Goal: Task Accomplishment & Management: Manage account settings

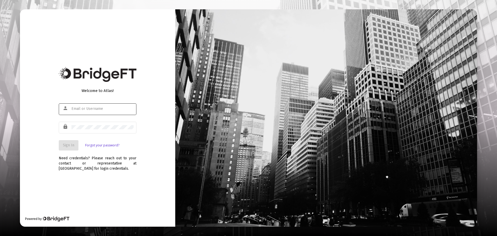
click at [107, 106] on div at bounding box center [102, 108] width 62 height 13
click at [105, 107] on input "text" at bounding box center [102, 109] width 62 height 4
type input "[EMAIL_ADDRESS][DOMAIN_NAME]"
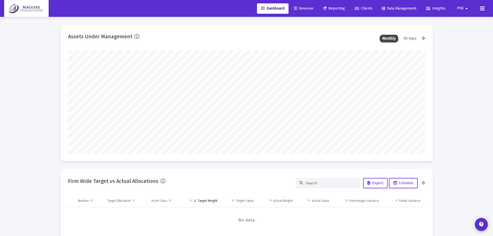
scroll to position [104, 192]
type input "[DATE]"
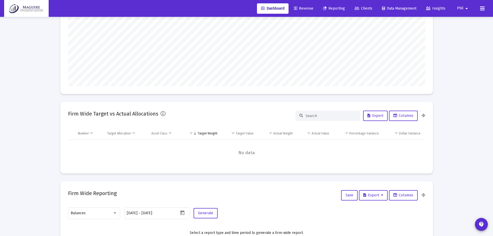
scroll to position [0, 0]
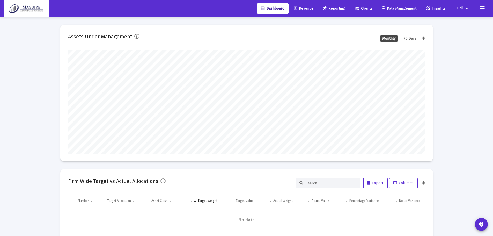
click at [300, 10] on span "Revenue" at bounding box center [303, 8] width 19 height 4
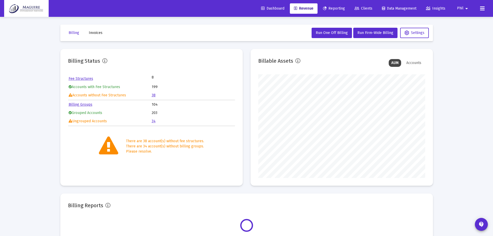
scroll to position [104, 167]
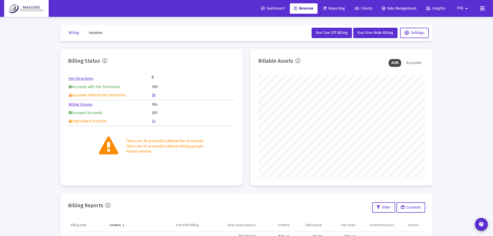
click at [153, 94] on link "38" at bounding box center [154, 95] width 4 height 4
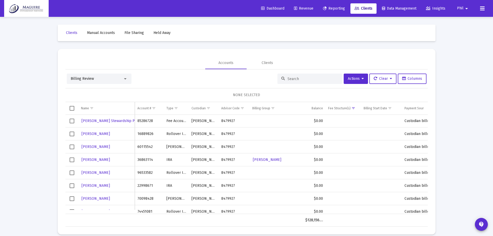
scroll to position [195, 0]
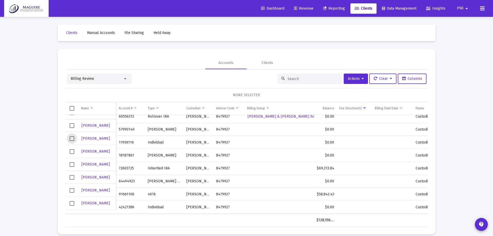
click at [71, 138] on span "Select row" at bounding box center [72, 138] width 5 height 5
click at [71, 152] on span "Select row" at bounding box center [72, 151] width 5 height 5
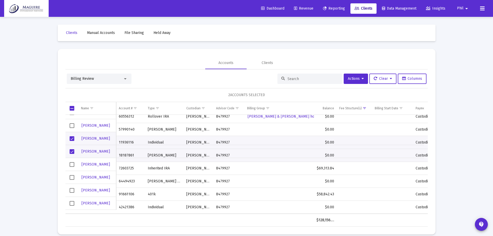
click at [72, 162] on td "Data grid" at bounding box center [72, 164] width 13 height 13
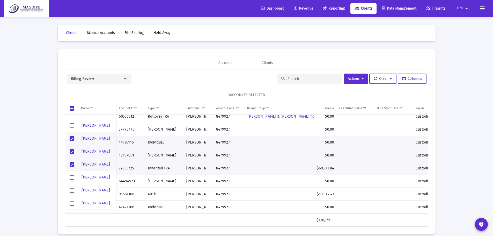
click at [72, 177] on span "Select row" at bounding box center [72, 177] width 5 height 5
click at [71, 188] on span "Select row" at bounding box center [72, 190] width 5 height 5
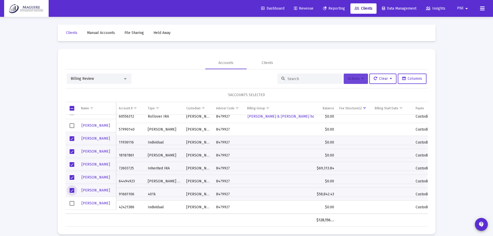
click at [356, 77] on span "Actions" at bounding box center [356, 78] width 16 height 4
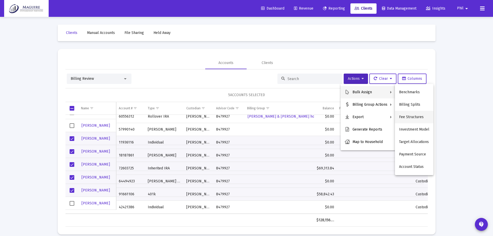
click at [415, 119] on button "Fee Structures" at bounding box center [414, 117] width 39 height 12
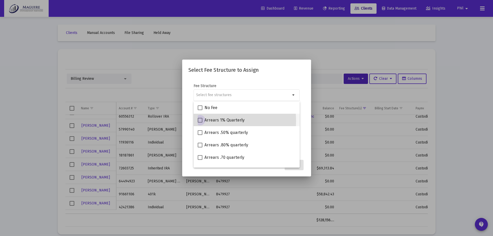
click at [200, 121] on span at bounding box center [200, 120] width 5 height 5
click at [200, 123] on input "Arrears 1% Quarterly" at bounding box center [200, 123] width 0 height 0
checkbox input "true"
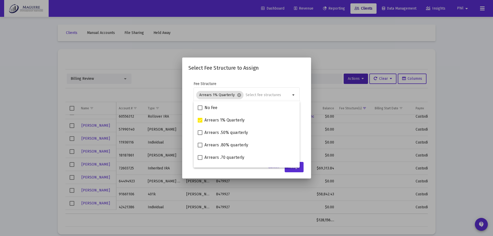
click at [267, 74] on div "Select Fee Structure to Assign Fee Structure Arrears 1% Quarterly cancel arrow_…" at bounding box center [247, 118] width 117 height 109
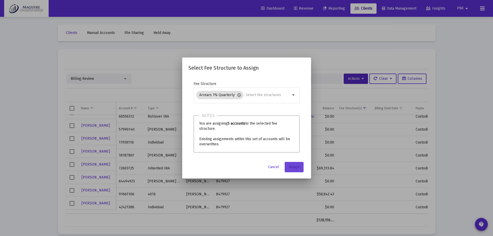
click at [294, 167] on span "Assign" at bounding box center [294, 167] width 11 height 4
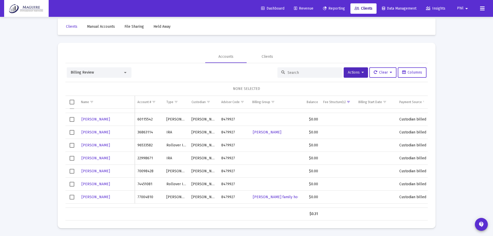
click at [367, 9] on span "Clients" at bounding box center [364, 8] width 18 height 4
click at [130, 70] on div "Billing Review" at bounding box center [99, 72] width 65 height 10
click at [127, 74] on div at bounding box center [125, 72] width 5 height 4
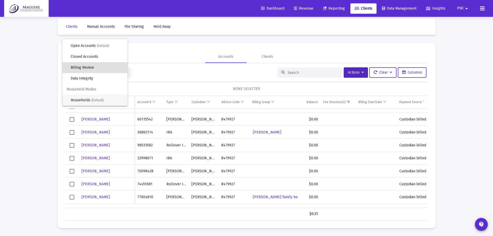
click at [97, 98] on span "Households (Default)" at bounding box center [97, 100] width 53 height 11
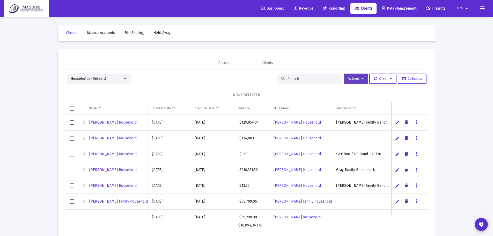
click at [362, 81] on button "Actions" at bounding box center [356, 79] width 24 height 10
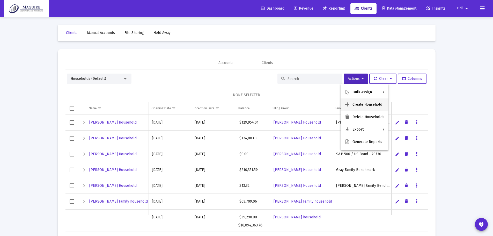
click at [364, 104] on button "Create Household" at bounding box center [365, 104] width 48 height 12
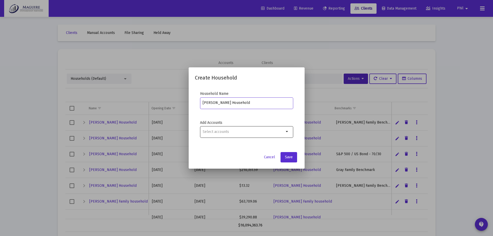
type input "[PERSON_NAME] Household"
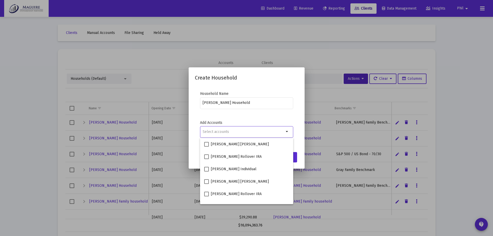
click at [235, 131] on input "Selection" at bounding box center [244, 132] width 82 height 4
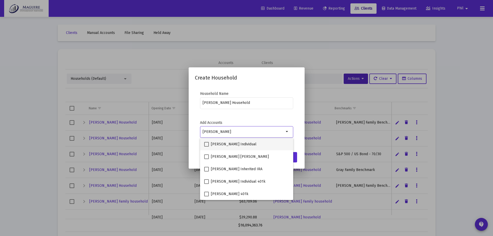
type input "[PERSON_NAME]"
click at [209, 143] on span at bounding box center [206, 144] width 5 height 5
click at [207, 147] on input "[PERSON_NAME] Individual" at bounding box center [206, 147] width 0 height 0
checkbox input "true"
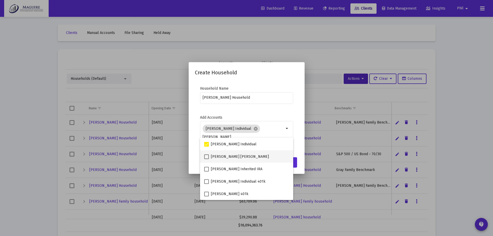
click at [207, 156] on span at bounding box center [206, 156] width 5 height 5
click at [207, 159] on input "[PERSON_NAME] [PERSON_NAME]" at bounding box center [206, 159] width 0 height 0
checkbox input "true"
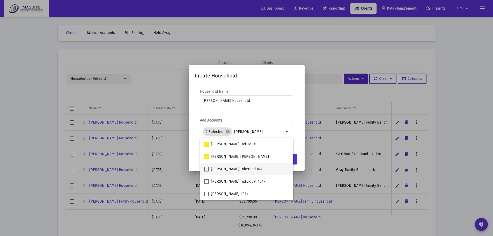
click at [206, 169] on span at bounding box center [206, 169] width 5 height 5
click at [206, 171] on input "[PERSON_NAME] Inherited IRA" at bounding box center [206, 171] width 0 height 0
checkbox input "true"
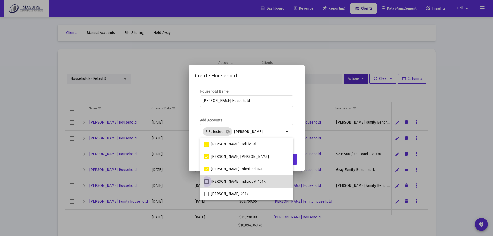
click at [207, 179] on span at bounding box center [206, 181] width 5 height 5
click at [207, 184] on input "[PERSON_NAME] Individual 401k" at bounding box center [206, 184] width 0 height 0
checkbox input "true"
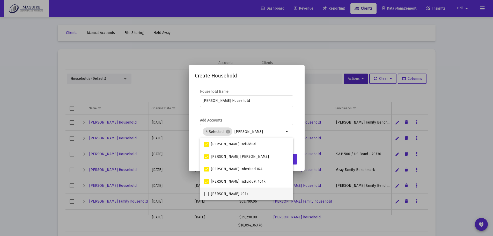
click at [206, 195] on span at bounding box center [206, 194] width 5 height 5
click at [206, 196] on input "[PERSON_NAME] 401k" at bounding box center [206, 196] width 0 height 0
checkbox input "true"
click at [245, 131] on input "[PERSON_NAME]" at bounding box center [259, 132] width 50 height 4
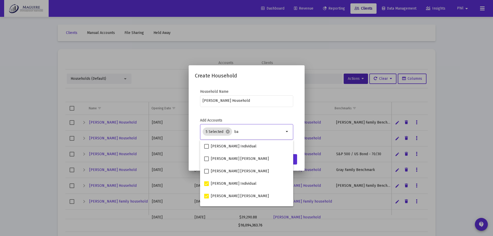
type input "b"
click at [241, 114] on mat-dialog-content "Household Name [PERSON_NAME] Household Add Accounts 5 Selected cancel arrow_dro…" at bounding box center [247, 117] width 116 height 67
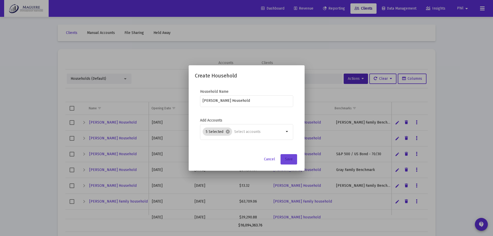
click at [289, 159] on span "Save" at bounding box center [289, 159] width 8 height 4
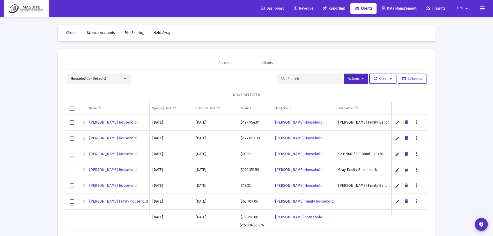
click at [124, 79] on div at bounding box center [125, 79] width 5 height 4
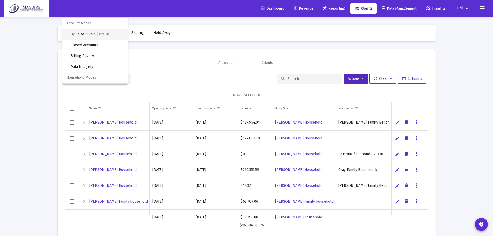
click at [96, 33] on span "Open Accounts (Default)" at bounding box center [97, 34] width 53 height 11
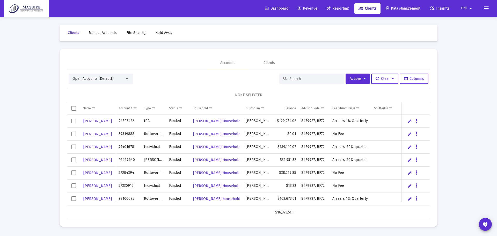
click at [125, 80] on div at bounding box center [127, 79] width 5 height 4
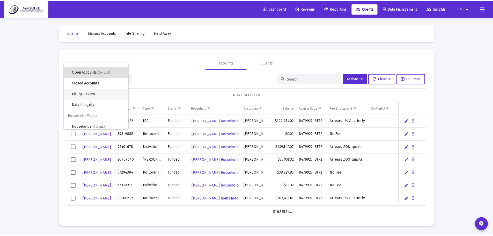
scroll to position [10, 0]
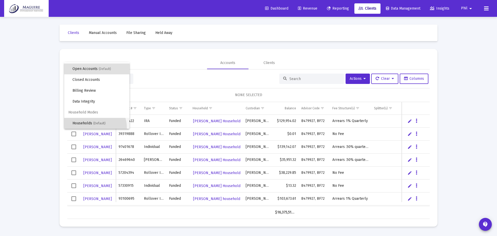
click at [94, 127] on span "Households (Default)" at bounding box center [99, 123] width 53 height 11
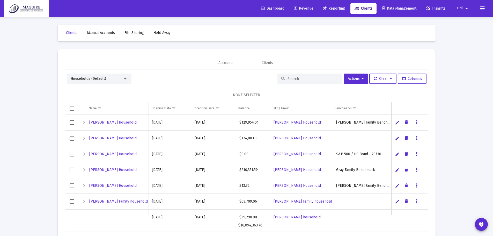
click at [295, 78] on input at bounding box center [313, 79] width 51 height 4
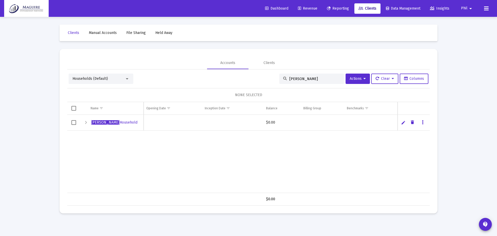
type input "[PERSON_NAME]"
click at [73, 123] on span "Select row" at bounding box center [73, 122] width 5 height 5
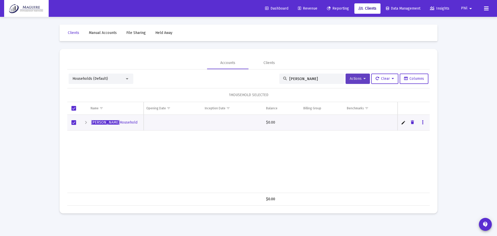
click at [368, 76] on button "Actions" at bounding box center [358, 79] width 24 height 10
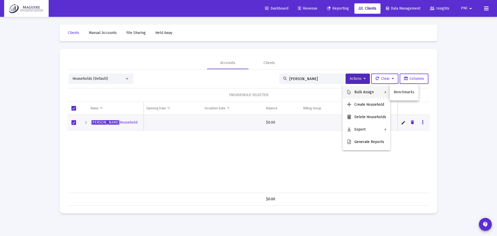
click at [444, 98] on div at bounding box center [248, 118] width 497 height 236
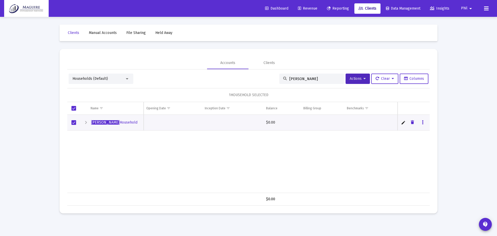
click at [425, 121] on div "Data grid" at bounding box center [423, 122] width 6 height 4
click at [423, 121] on icon "Data grid" at bounding box center [423, 122] width 2 height 6
click at [379, 169] on div at bounding box center [248, 118] width 497 height 236
click at [74, 126] on td "Data grid" at bounding box center [73, 123] width 13 height 16
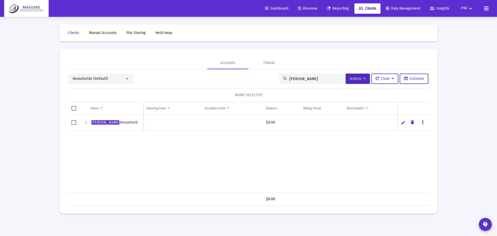
click at [99, 123] on span "[PERSON_NAME] Household" at bounding box center [114, 122] width 46 height 4
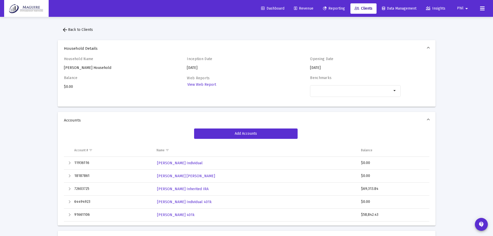
click at [479, 9] on button at bounding box center [483, 8] width 10 height 10
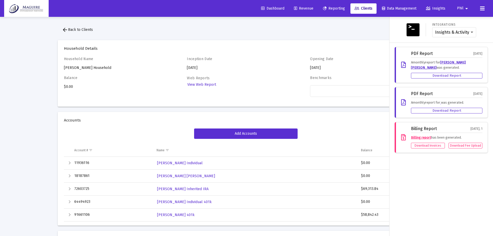
click at [479, 9] on button at bounding box center [483, 8] width 10 height 10
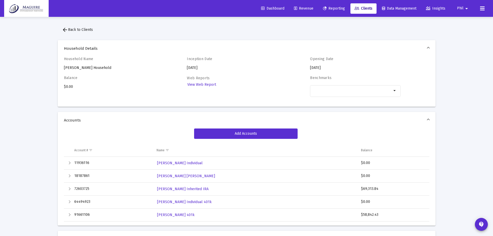
click at [468, 9] on mat-icon "arrow_drop_down" at bounding box center [467, 8] width 6 height 10
click at [468, 23] on span "Settings" at bounding box center [470, 22] width 15 height 12
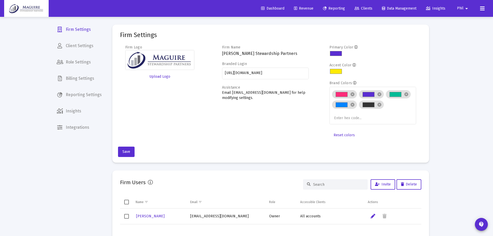
click at [84, 77] on span "Billing Settings" at bounding box center [79, 78] width 53 height 12
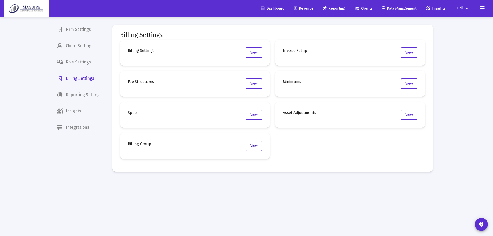
click at [251, 147] on span "View" at bounding box center [254, 145] width 8 height 4
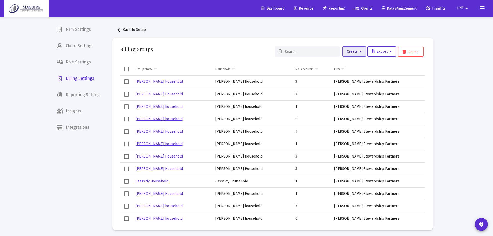
click at [361, 55] on button "Create" at bounding box center [355, 51] width 24 height 10
click at [360, 63] on button "New Group" at bounding box center [372, 65] width 62 height 12
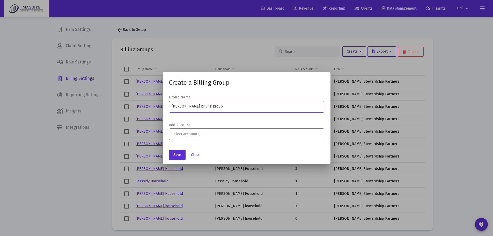
type input "[PERSON_NAME] billing group"
click at [192, 133] on input "Assignment Selection" at bounding box center [247, 134] width 150 height 4
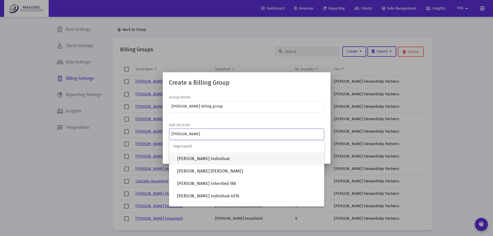
type input "[PERSON_NAME]"
click at [192, 159] on span "[PERSON_NAME] Individual" at bounding box center [248, 159] width 143 height 12
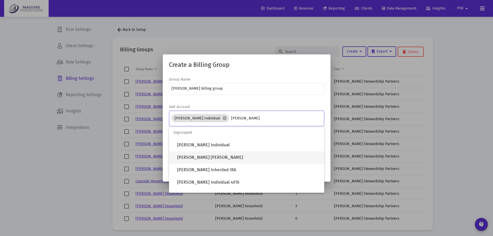
type input "[PERSON_NAME]"
click at [213, 156] on span "[PERSON_NAME] [PERSON_NAME]" at bounding box center [248, 157] width 143 height 12
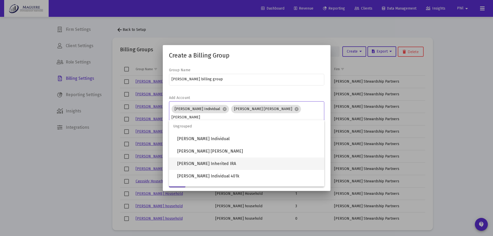
type input "[PERSON_NAME]"
click at [225, 162] on span "[PERSON_NAME] Inherited IRA" at bounding box center [248, 163] width 143 height 12
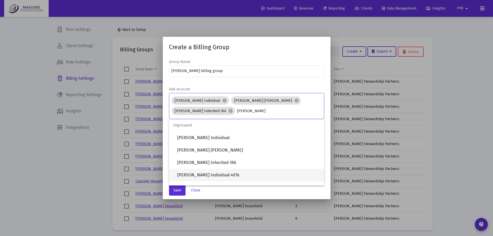
type input "[PERSON_NAME]"
click at [234, 173] on span "[PERSON_NAME] Individual 401k" at bounding box center [248, 175] width 143 height 12
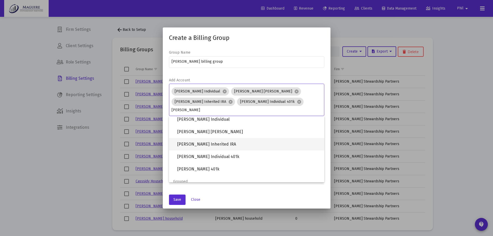
scroll to position [21, 0]
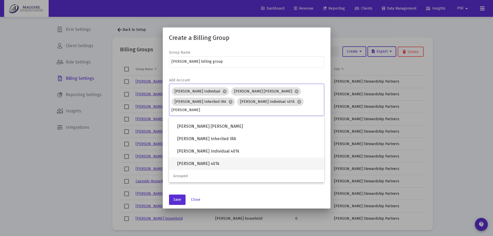
type input "[PERSON_NAME]"
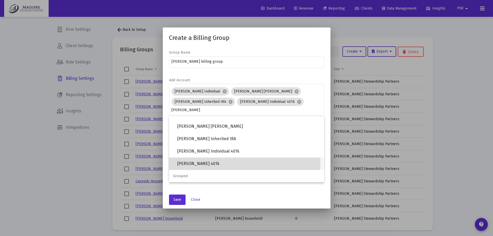
click at [215, 163] on span "[PERSON_NAME] 401k" at bounding box center [248, 163] width 143 height 12
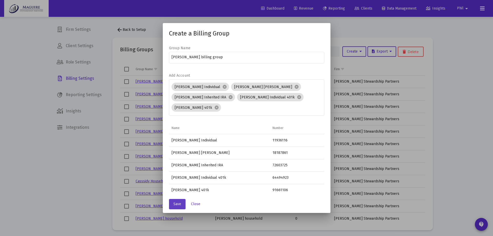
click at [179, 201] on button "Save" at bounding box center [177, 204] width 17 height 10
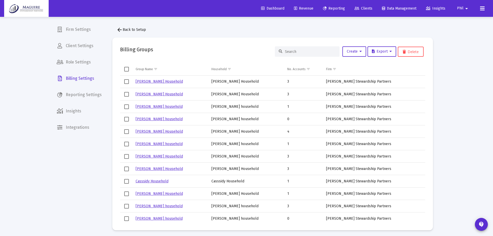
click at [310, 8] on span "Revenue" at bounding box center [303, 8] width 19 height 4
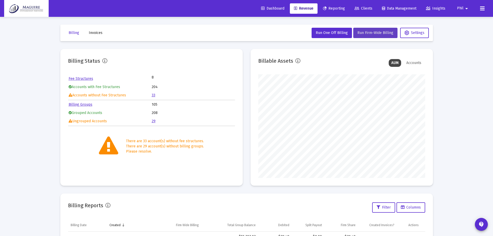
click at [370, 33] on span "Run Firm-Wide Billing" at bounding box center [376, 33] width 36 height 4
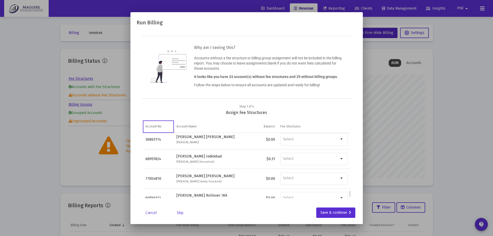
scroll to position [580, 0]
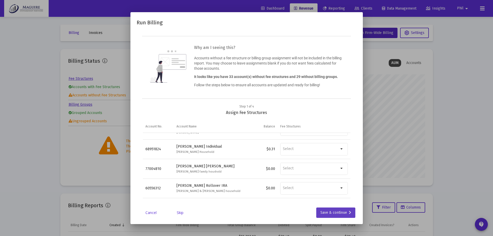
click at [338, 212] on div "Save & continue" at bounding box center [336, 212] width 31 height 10
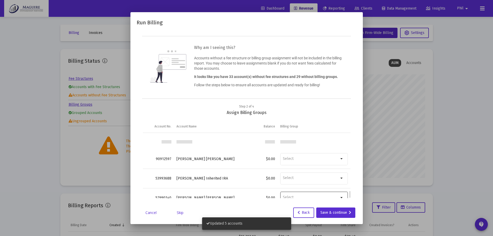
scroll to position [495, 0]
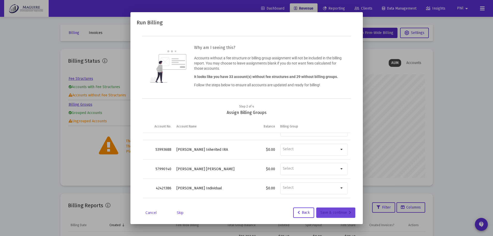
click at [340, 214] on div "Save & continue" at bounding box center [336, 212] width 31 height 10
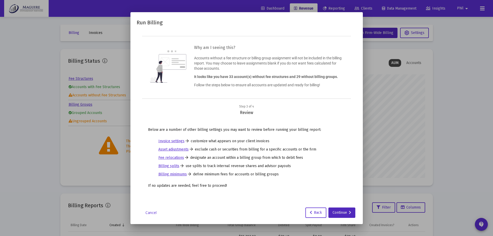
click at [340, 214] on div "Continue" at bounding box center [342, 212] width 19 height 10
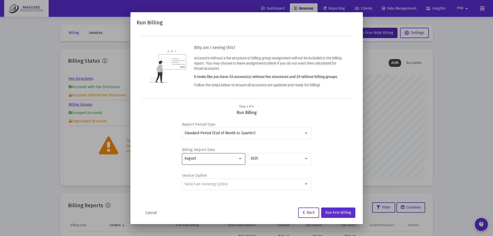
click at [241, 160] on div at bounding box center [240, 158] width 5 height 4
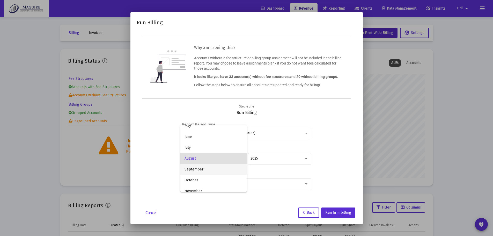
click at [230, 172] on span "September" at bounding box center [214, 169] width 58 height 11
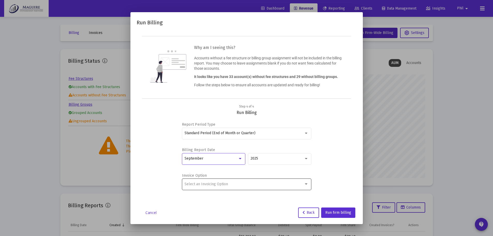
click at [302, 182] on div "Select an Invoicing Option" at bounding box center [247, 184] width 124 height 13
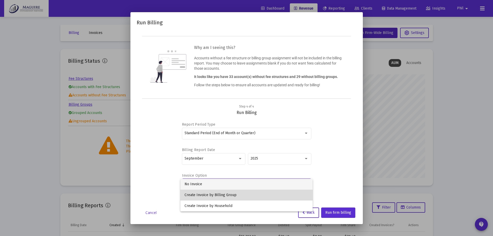
click at [234, 195] on span "Create Invoice by Billing Group" at bounding box center [247, 195] width 124 height 11
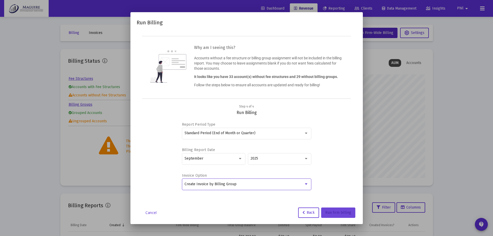
click at [344, 213] on span "Run firm billing" at bounding box center [339, 212] width 26 height 4
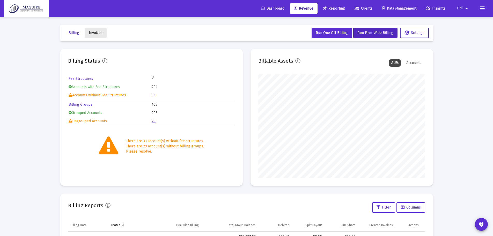
click at [98, 33] on span "Invoices" at bounding box center [96, 33] width 14 height 4
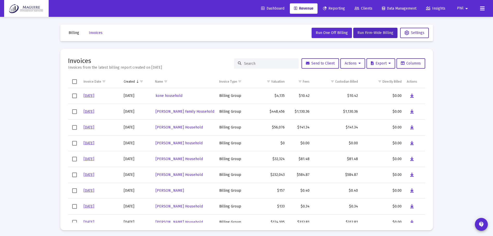
click at [73, 35] on button "Billing" at bounding box center [73, 33] width 19 height 10
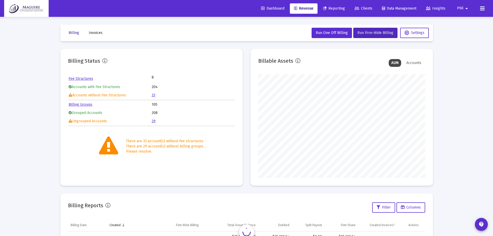
scroll to position [104, 167]
click at [97, 34] on span "Invoices" at bounding box center [96, 33] width 14 height 4
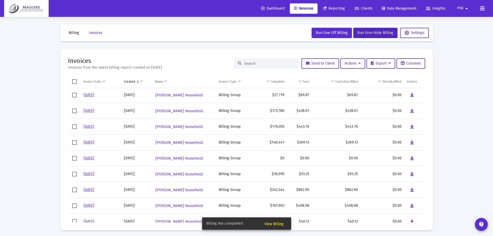
click at [73, 32] on span "Billing" at bounding box center [74, 33] width 11 height 4
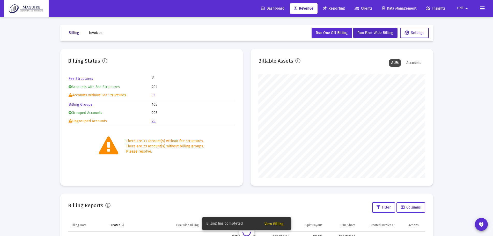
scroll to position [104, 167]
click at [271, 223] on span "View Billing" at bounding box center [274, 224] width 19 height 4
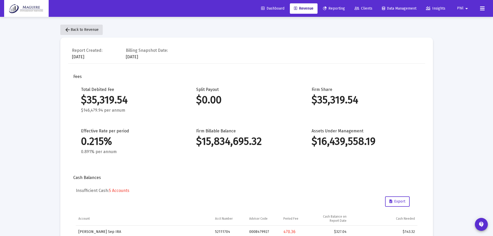
click at [87, 26] on button "arrow_back Back to Revenue" at bounding box center [81, 30] width 42 height 10
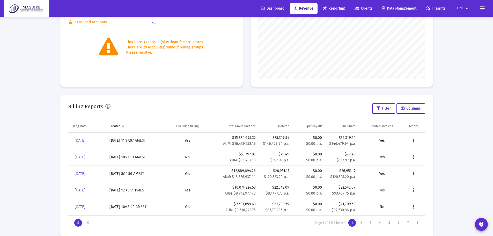
scroll to position [104, 0]
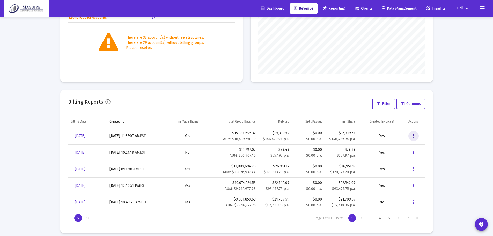
click at [413, 136] on button "Data grid" at bounding box center [414, 136] width 10 height 10
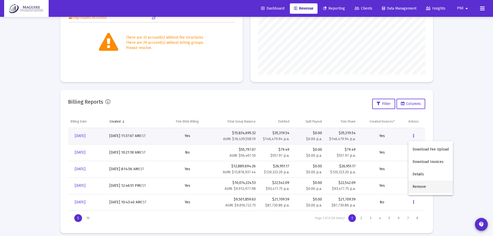
click at [421, 186] on button "Remove" at bounding box center [431, 187] width 45 height 12
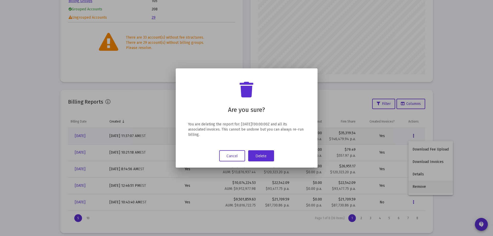
scroll to position [0, 0]
click at [260, 155] on button "Delete" at bounding box center [261, 155] width 26 height 11
